Goal: Obtain resource: Obtain resource

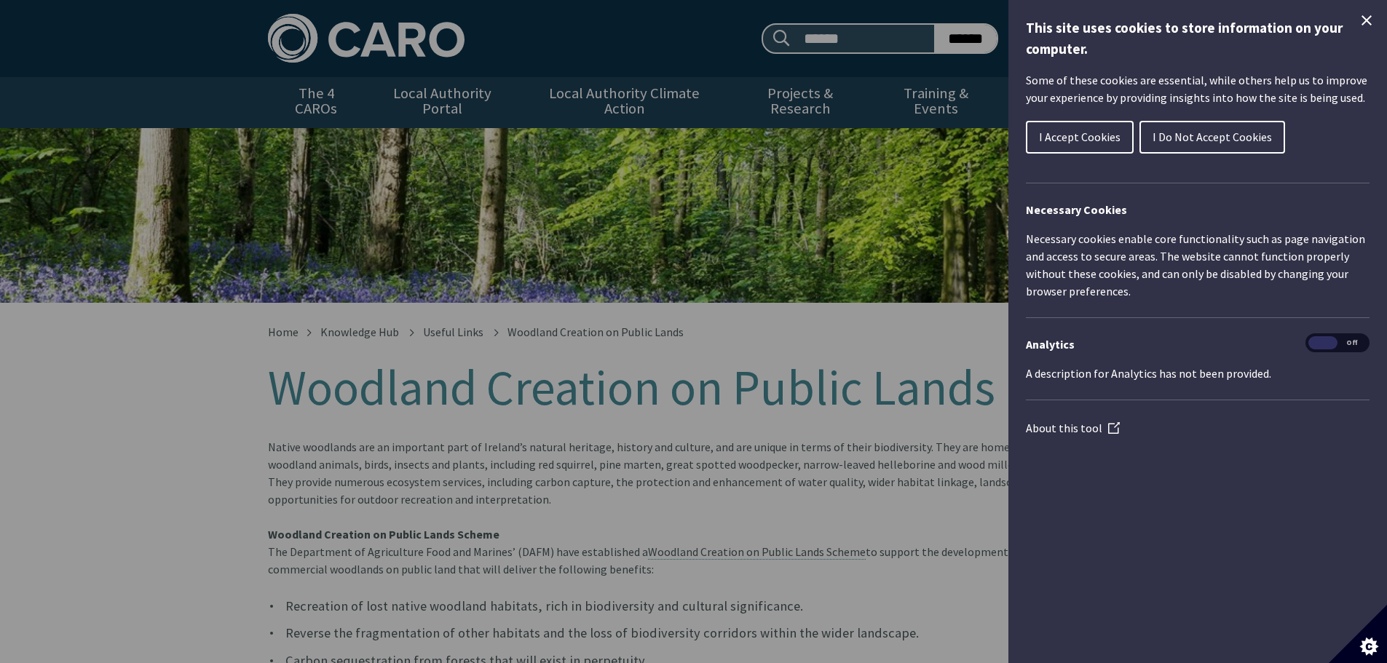
click at [1101, 146] on button "I Accept Cookies" at bounding box center [1080, 137] width 108 height 33
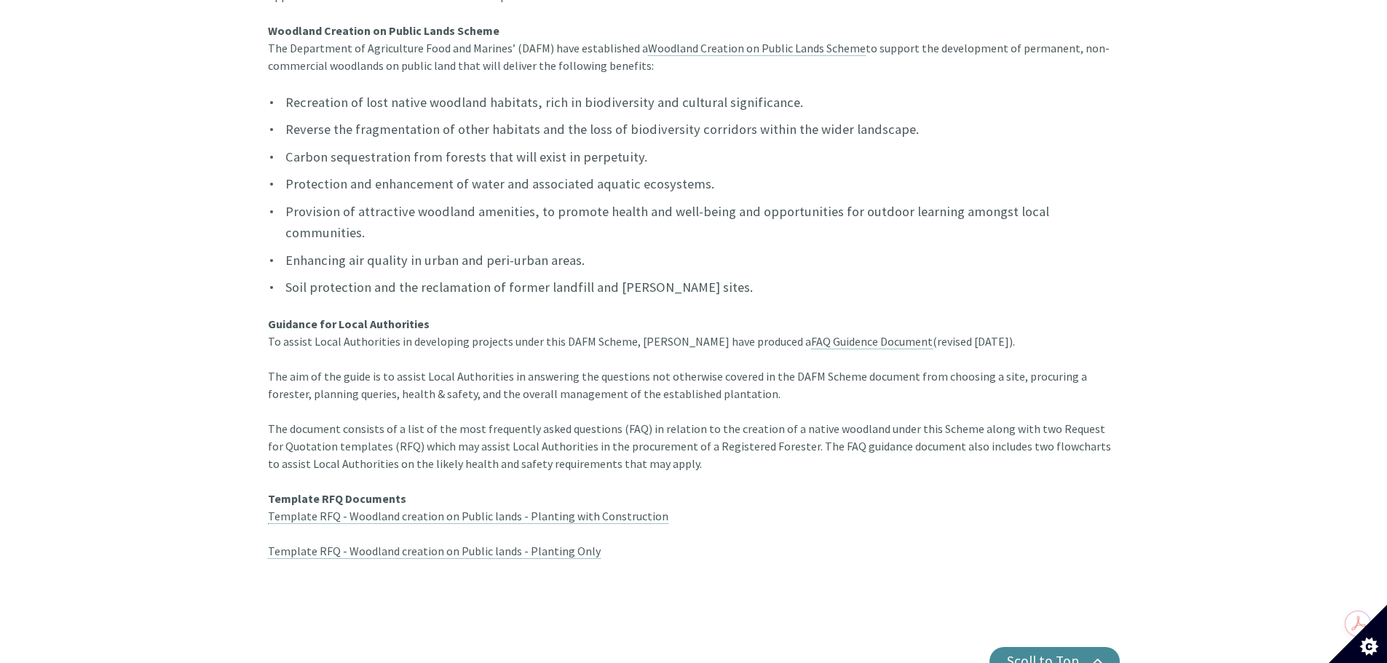
scroll to position [510, 0]
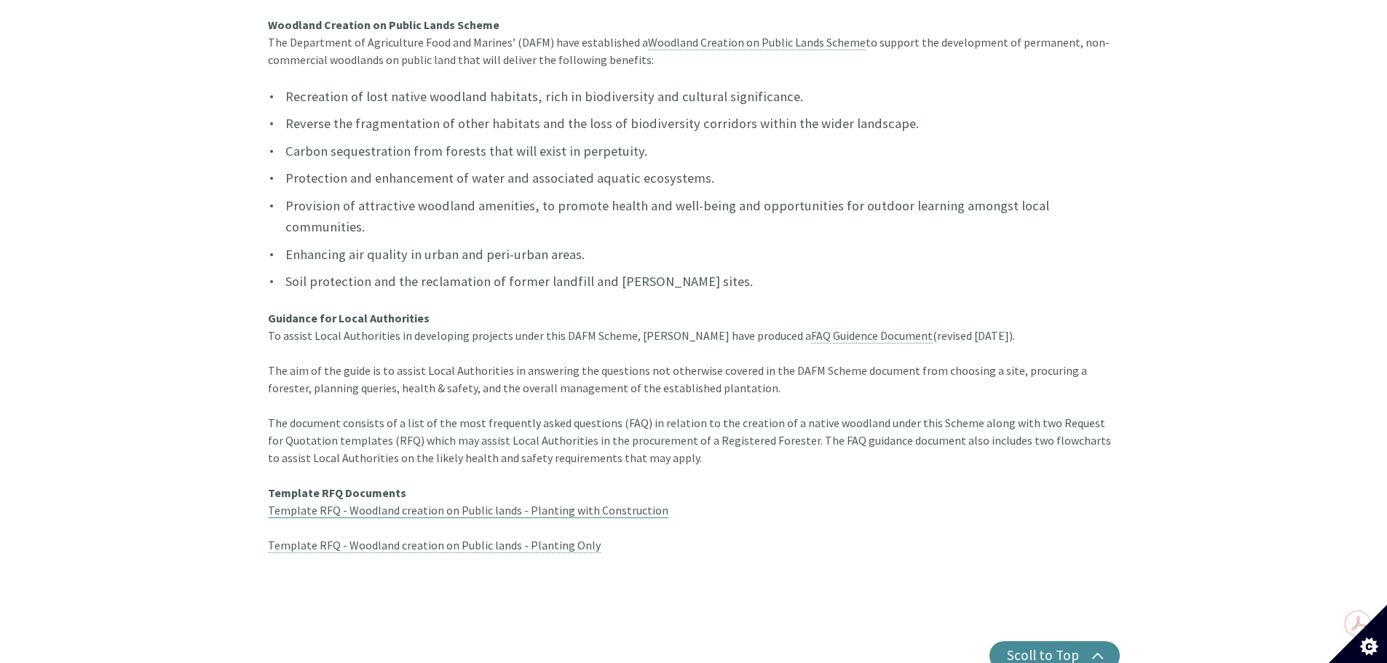
click at [335, 503] on link "Template RFQ - Woodland creation on Public lands - Planting with Construction" at bounding box center [468, 510] width 400 height 15
click at [345, 538] on link "Template RFQ - Woodland creation on Public lands - Planting Only" at bounding box center [434, 545] width 333 height 15
click at [811, 328] on link "FAQ Guidence Document" at bounding box center [872, 335] width 122 height 15
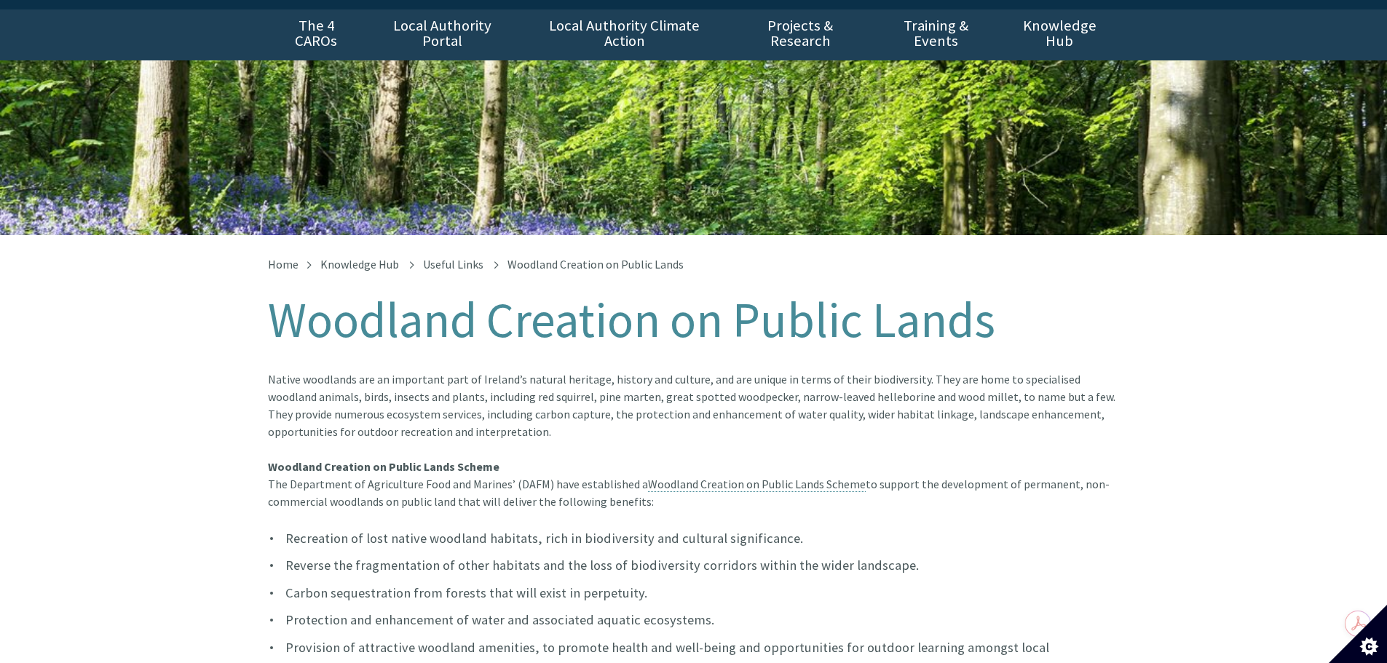
scroll to position [0, 0]
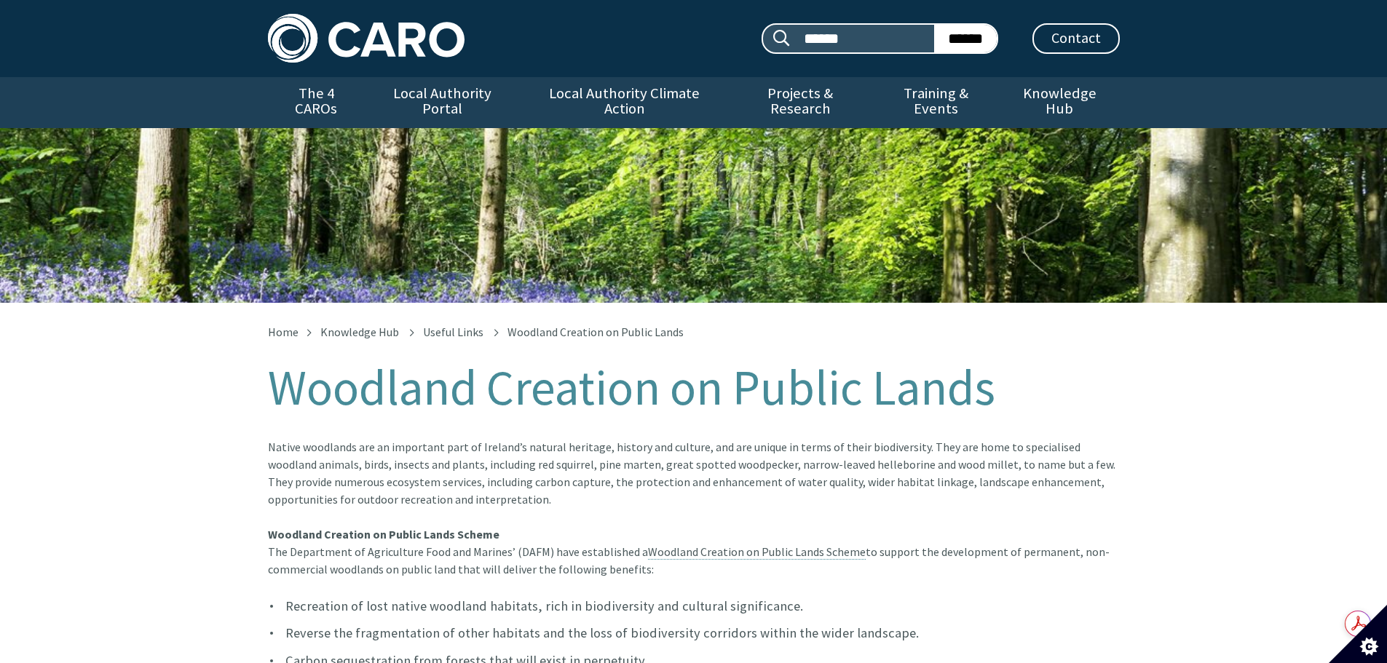
drag, startPoint x: 1159, startPoint y: 1, endPoint x: 1034, endPoint y: 322, distance: 344.7
click at [1034, 326] on ul "Home Knowledge Hub Useful Links Woodland Creation on Public Lands" at bounding box center [694, 332] width 852 height 12
drag, startPoint x: 1305, startPoint y: 0, endPoint x: 872, endPoint y: 438, distance: 615.8
drag, startPoint x: 761, startPoint y: 395, endPoint x: 561, endPoint y: 347, distance: 205.8
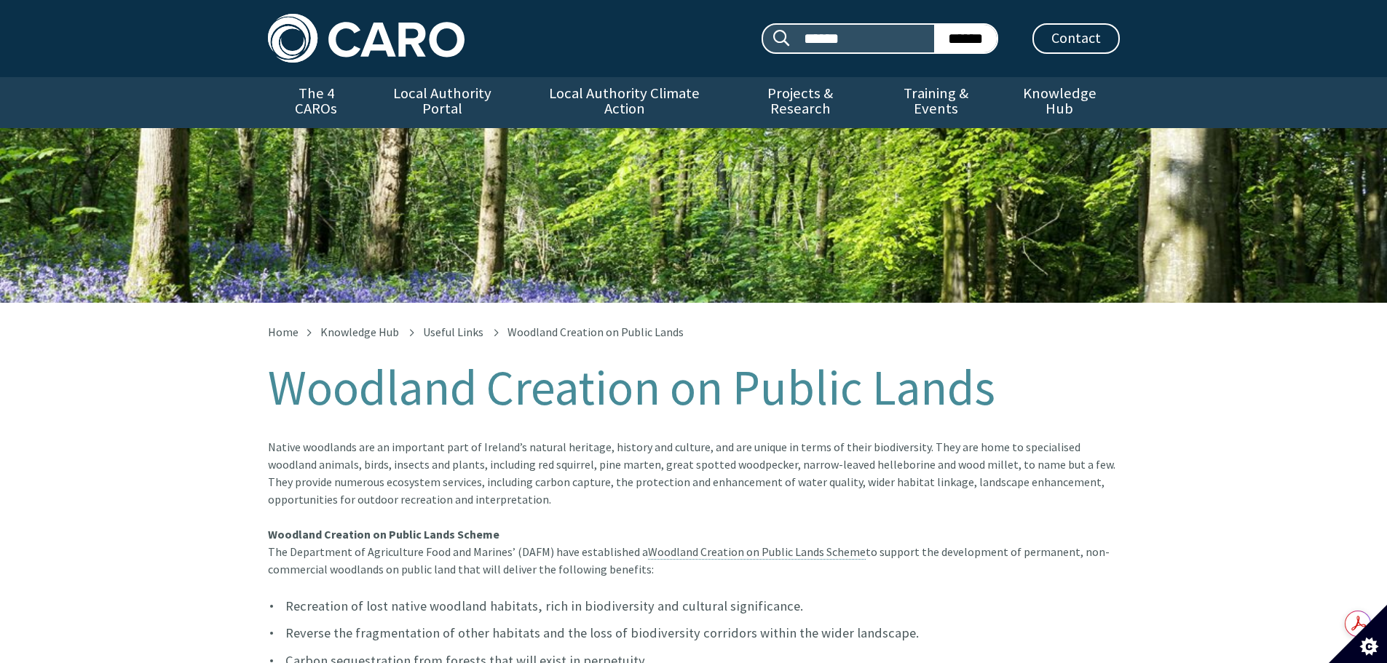
click at [561, 361] on h1 "Woodland Creation on Public Lands" at bounding box center [694, 388] width 852 height 54
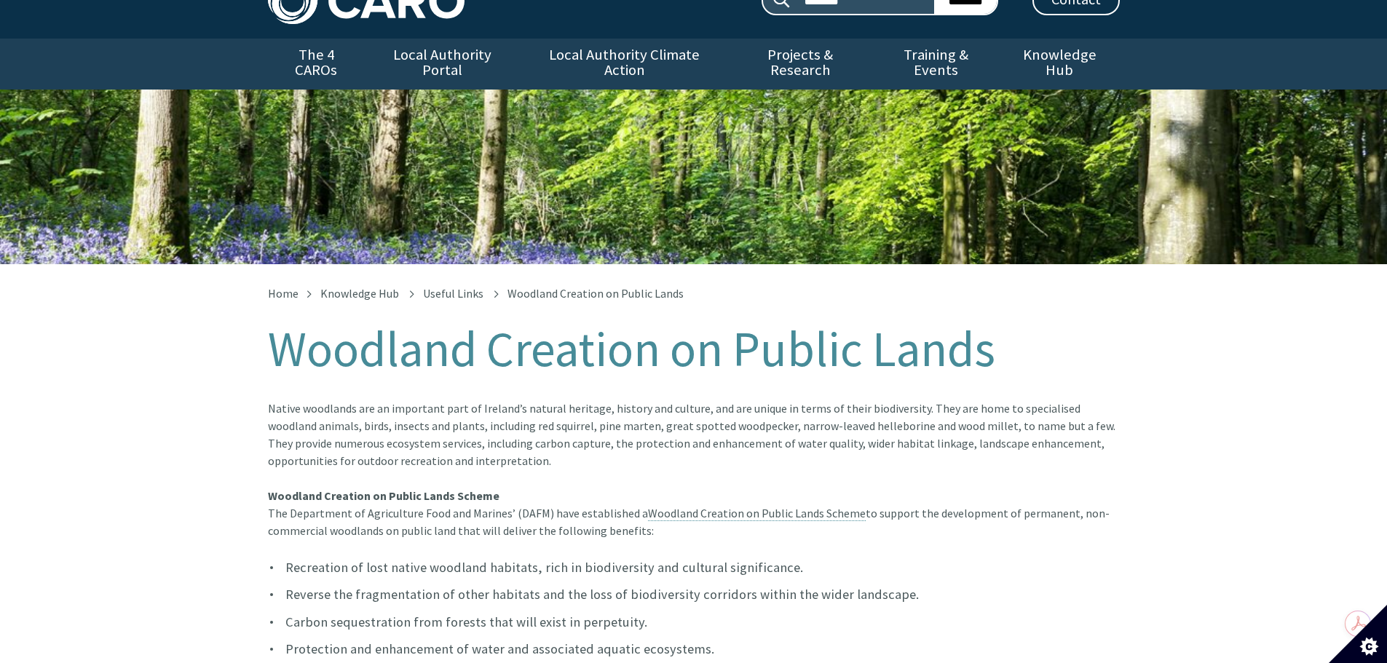
scroll to position [146, 0]
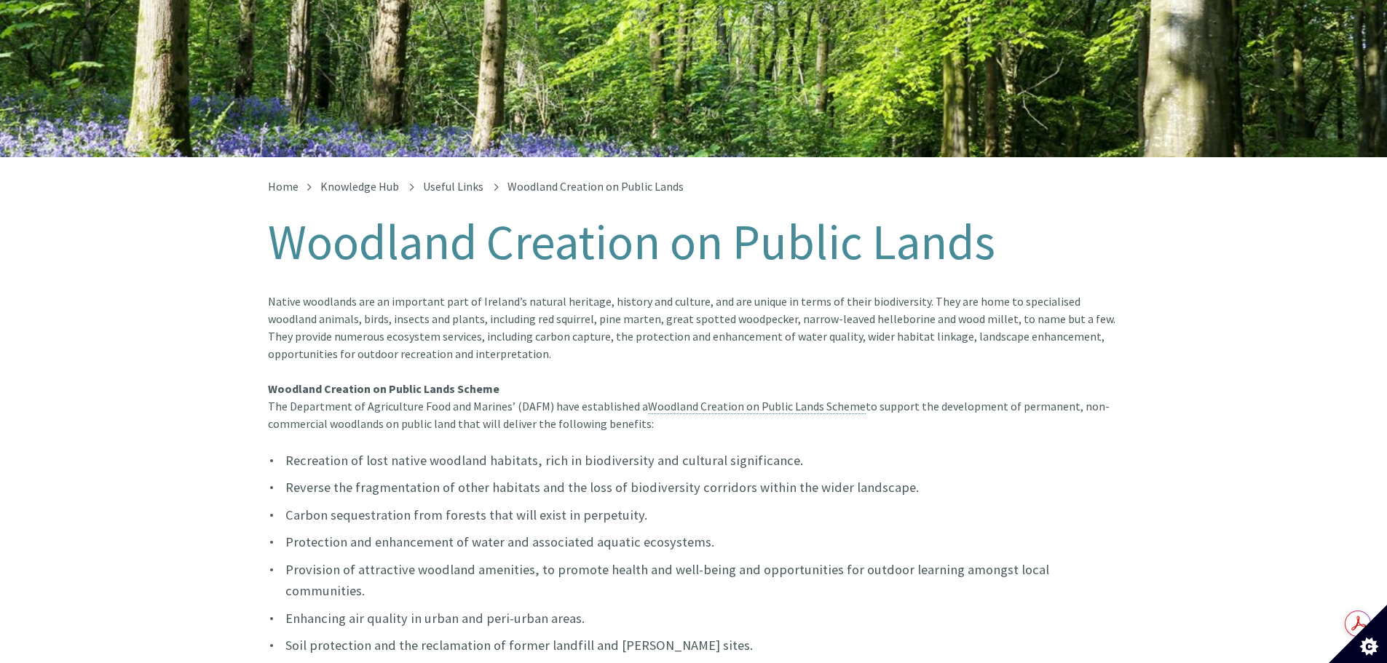
click at [391, 414] on article "Native woodlands are an important part of Ireland’s natural heritage, history a…" at bounding box center [694, 632] width 852 height 679
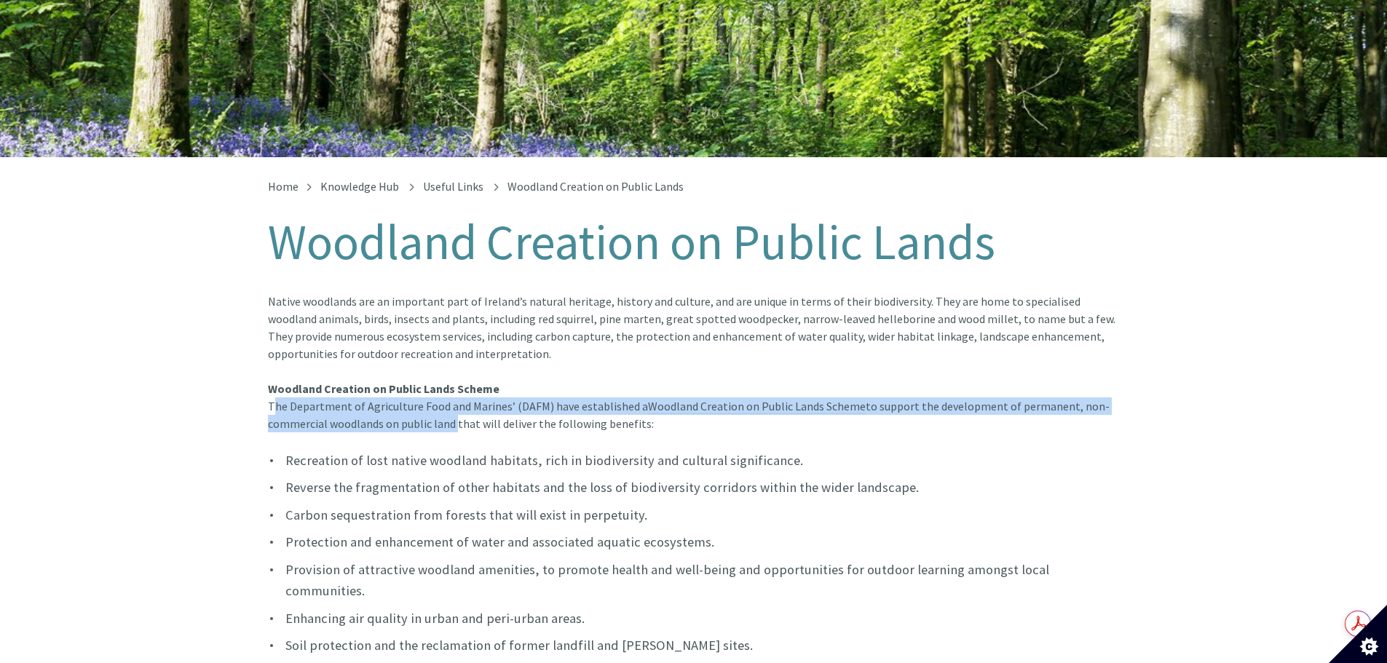
drag, startPoint x: 453, startPoint y: 411, endPoint x: 269, endPoint y: 394, distance: 185.0
click at [269, 394] on article "Native woodlands are an important part of Ireland’s natural heritage, history a…" at bounding box center [694, 632] width 852 height 679
copy article "The Department of Agriculture Food and Marines’ (DAFM) have established a Woodl…"
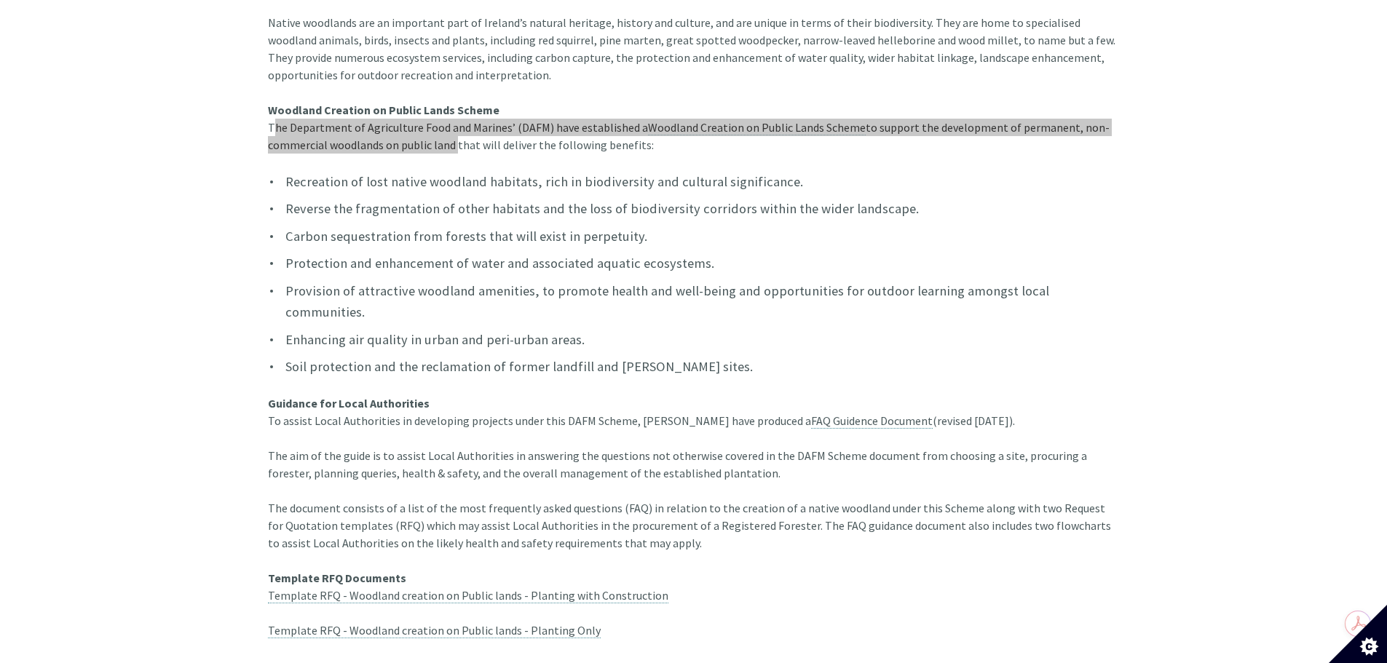
scroll to position [437, 0]
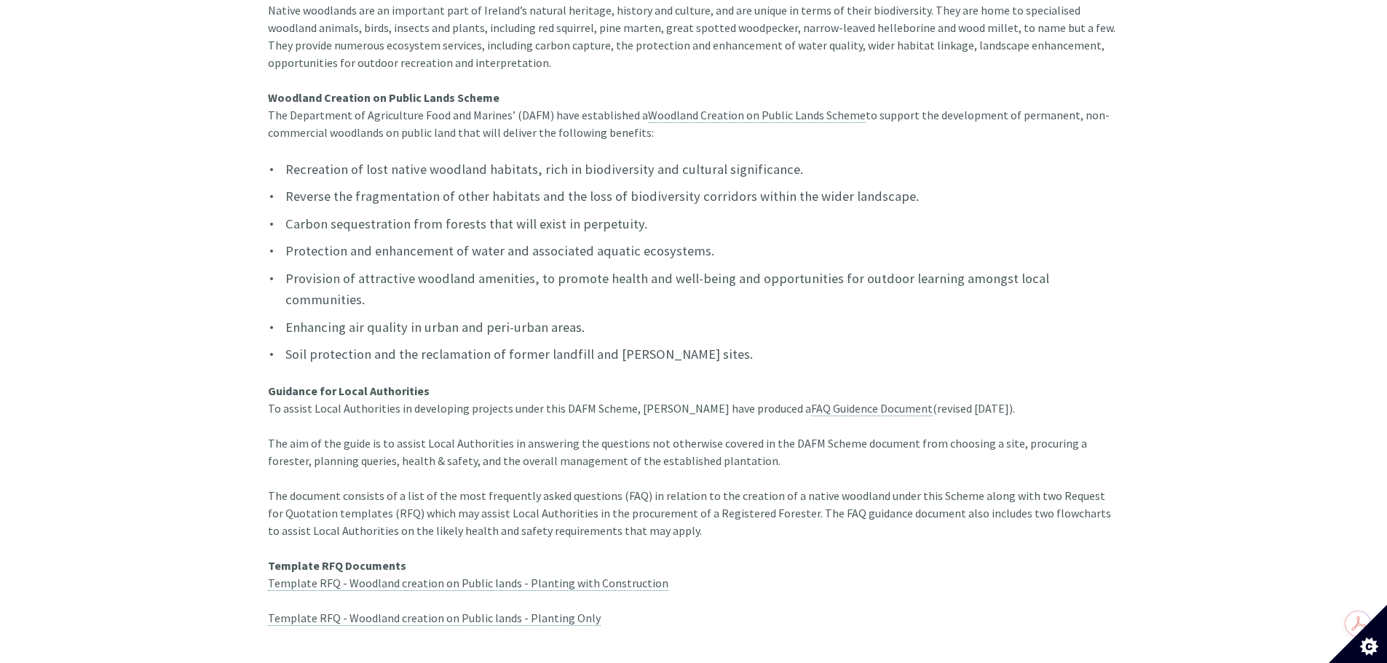
click at [565, 354] on article "Native woodlands are an important part of Ireland’s natural heritage, history a…" at bounding box center [694, 340] width 852 height 679
drag, startPoint x: 623, startPoint y: 371, endPoint x: 394, endPoint y: 374, distance: 229.4
click at [394, 374] on article "Native woodlands are an important part of Ireland’s natural heritage, history a…" at bounding box center [694, 340] width 852 height 679
copy article "in developing projects under this DAFM Scheme"
